Goal: Find contact information

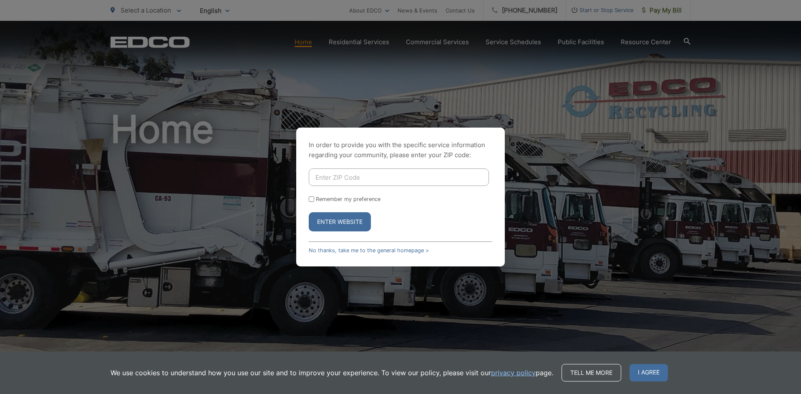
click at [339, 175] on input "Enter ZIP Code" at bounding box center [399, 178] width 180 height 18
type input "91941"
click at [313, 200] on input "Remember my preference" at bounding box center [311, 199] width 5 height 5
checkbox input "true"
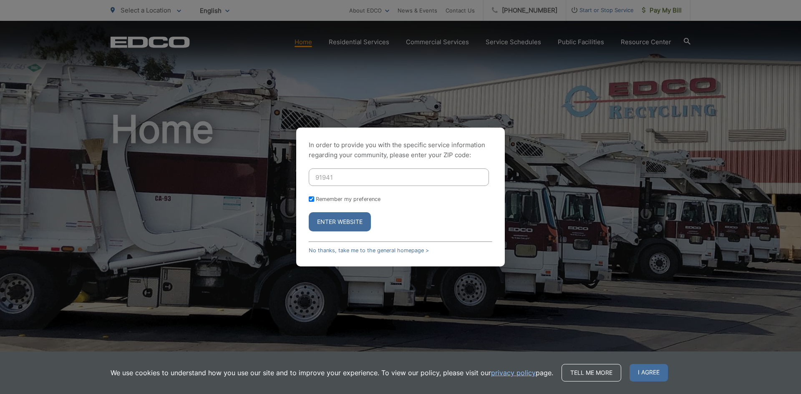
click at [325, 222] on button "Enter Website" at bounding box center [340, 221] width 62 height 19
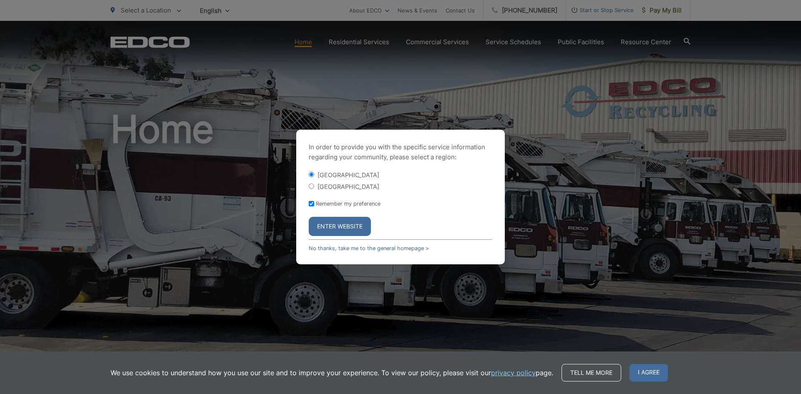
click at [313, 187] on input "[GEOGRAPHIC_DATA]" at bounding box center [311, 186] width 5 height 5
radio input "true"
click at [344, 224] on button "Enter Website" at bounding box center [340, 226] width 62 height 19
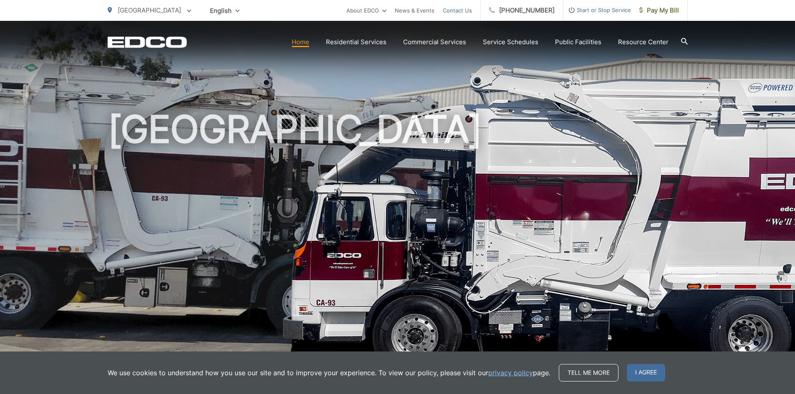
click at [467, 14] on link "Contact Us" at bounding box center [457, 10] width 29 height 10
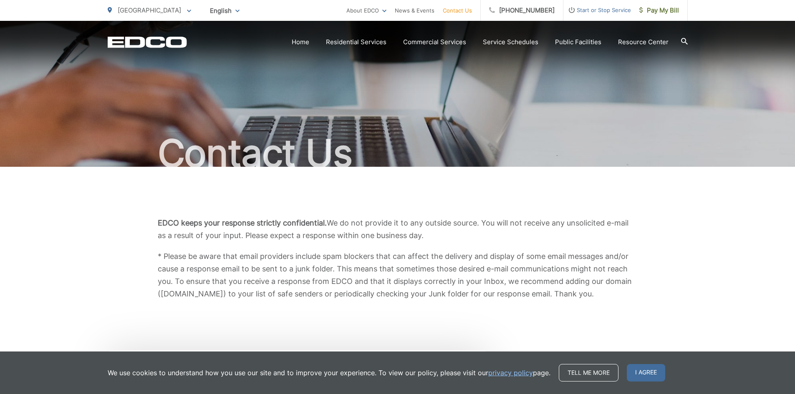
click at [465, 10] on link "Contact Us" at bounding box center [457, 10] width 29 height 10
click at [472, 13] on link "Contact Us" at bounding box center [457, 10] width 29 height 10
click at [684, 287] on div "EDCO keeps your response strictly confidential. We do not provide it to any out…" at bounding box center [398, 258] width 580 height 83
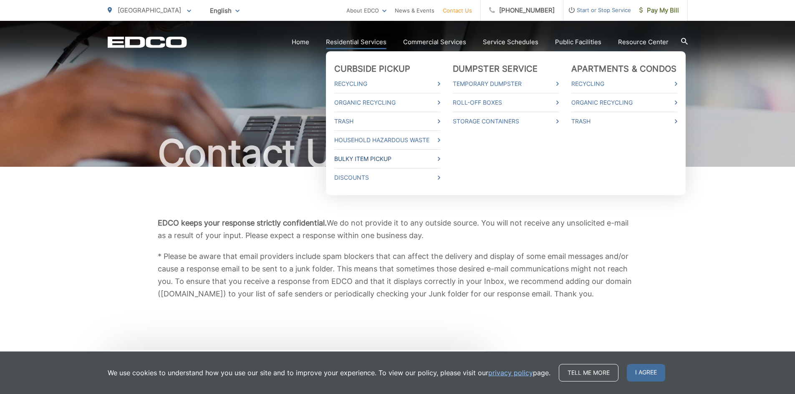
click at [374, 161] on link "Bulky Item Pickup" at bounding box center [387, 159] width 106 height 10
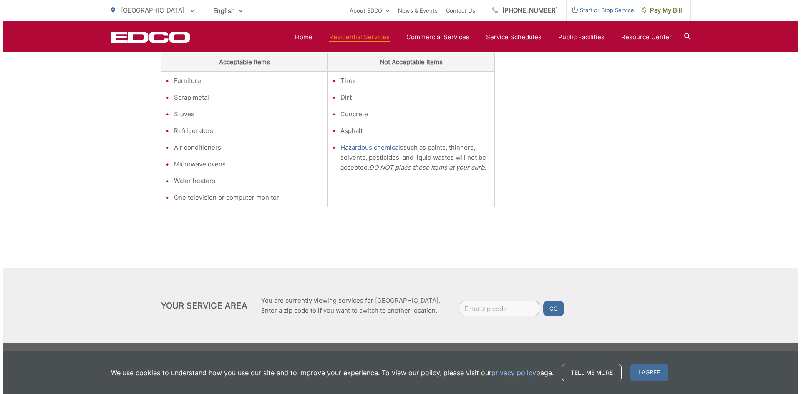
scroll to position [251, 0]
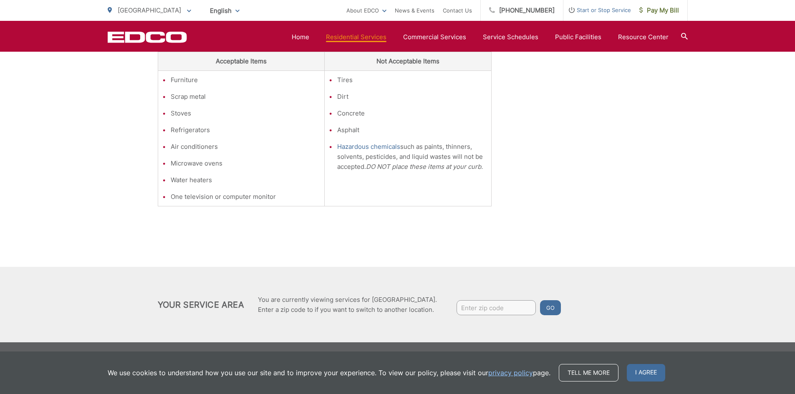
click at [470, 309] on input "Enter zip code" at bounding box center [496, 308] width 79 height 15
type input "91941"
click at [546, 305] on button "Go" at bounding box center [550, 308] width 21 height 15
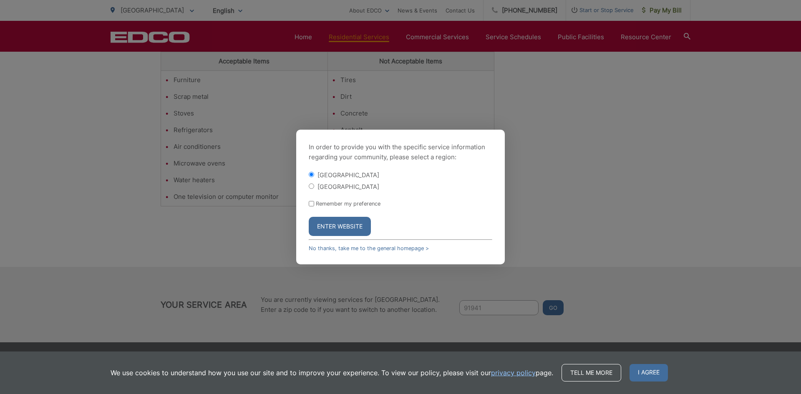
click at [311, 185] on input "[GEOGRAPHIC_DATA]" at bounding box center [311, 186] width 5 height 5
radio input "true"
click at [311, 202] on input "Remember my preference" at bounding box center [311, 203] width 5 height 5
checkbox input "true"
click at [324, 225] on button "Enter Website" at bounding box center [340, 226] width 62 height 19
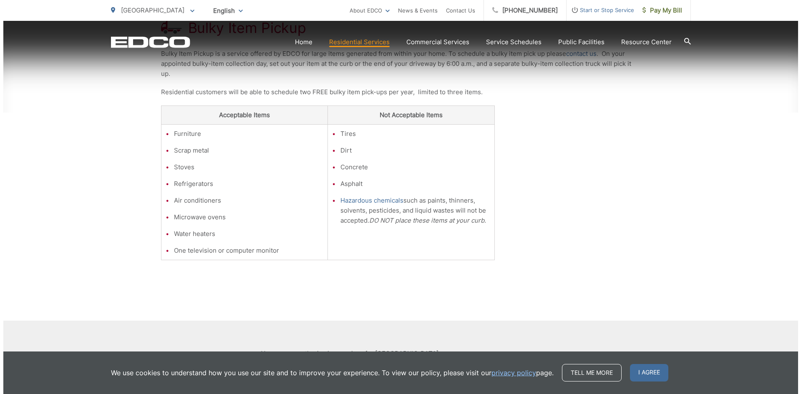
scroll to position [251, 0]
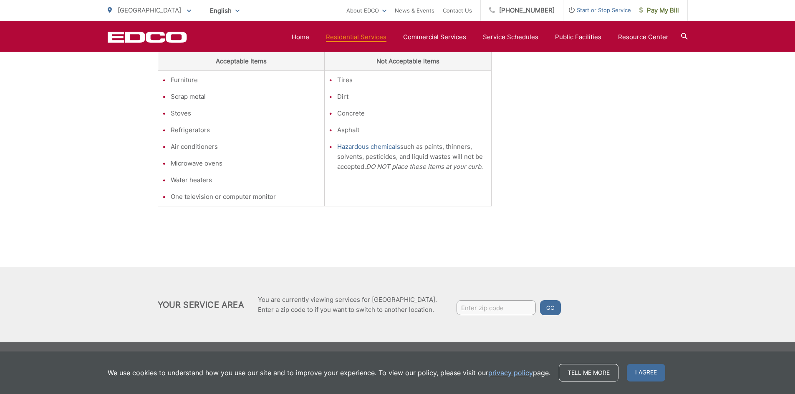
click at [480, 309] on input "Enter zip code" at bounding box center [496, 308] width 79 height 15
type input "91941"
click at [540, 301] on button "Go" at bounding box center [550, 308] width 21 height 15
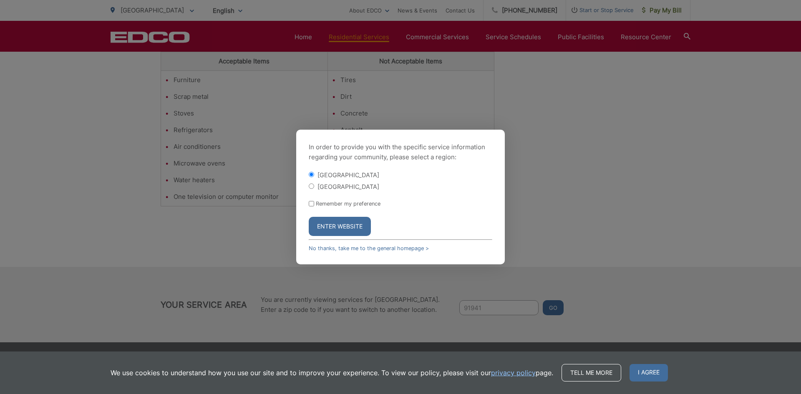
click at [313, 187] on input "[GEOGRAPHIC_DATA]" at bounding box center [311, 186] width 5 height 5
radio input "true"
click at [330, 228] on button "Enter Website" at bounding box center [340, 226] width 62 height 19
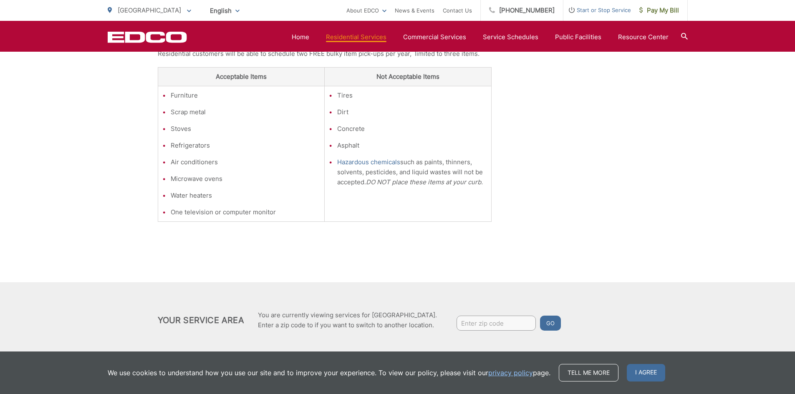
scroll to position [251, 0]
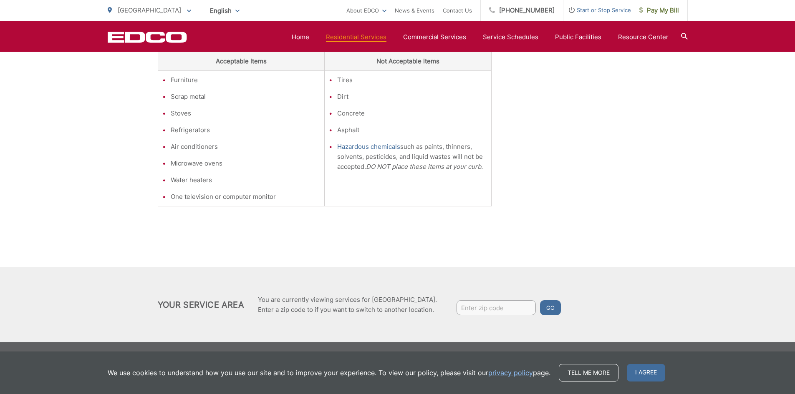
click at [593, 255] on div "Bulky Item Pickup Bulky Item Pickup is a service offered by EDCO for large item…" at bounding box center [398, 91] width 480 height 351
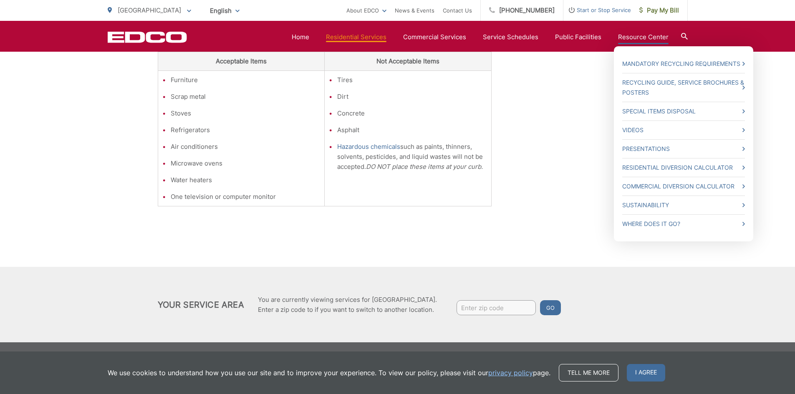
click at [645, 36] on link "Resource Center" at bounding box center [643, 37] width 51 height 10
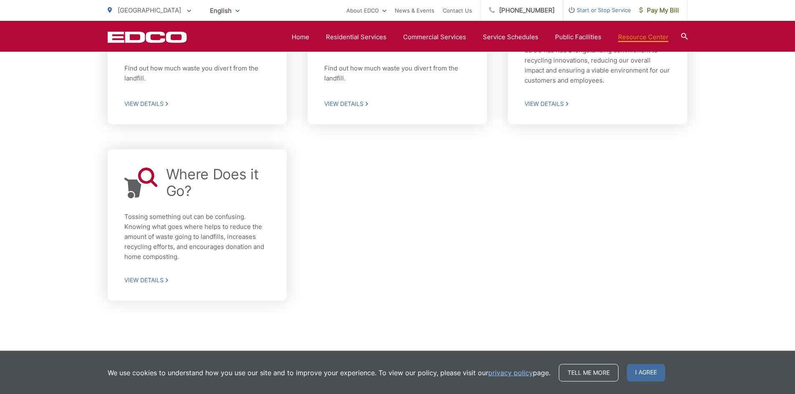
scroll to position [653, 0]
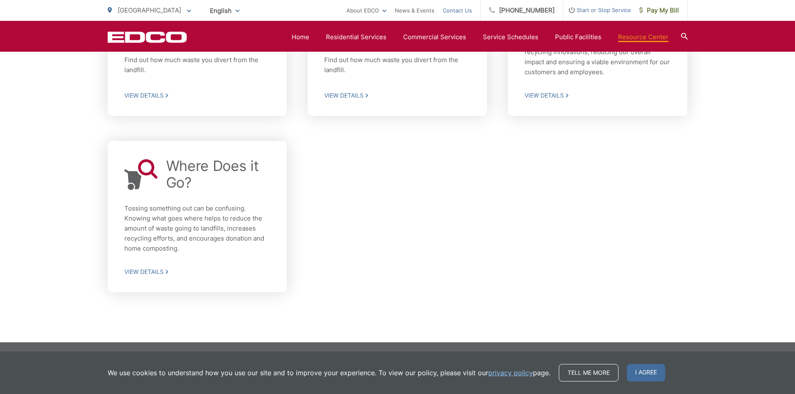
click at [469, 8] on link "Contact Us" at bounding box center [457, 10] width 29 height 10
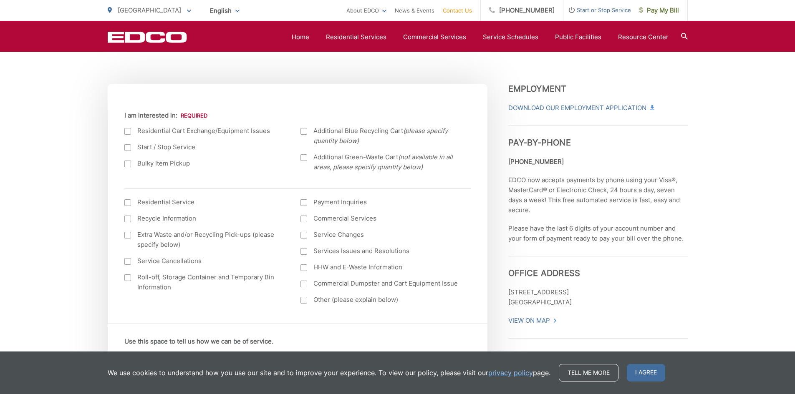
scroll to position [250, 0]
